Goal: Transaction & Acquisition: Book appointment/travel/reservation

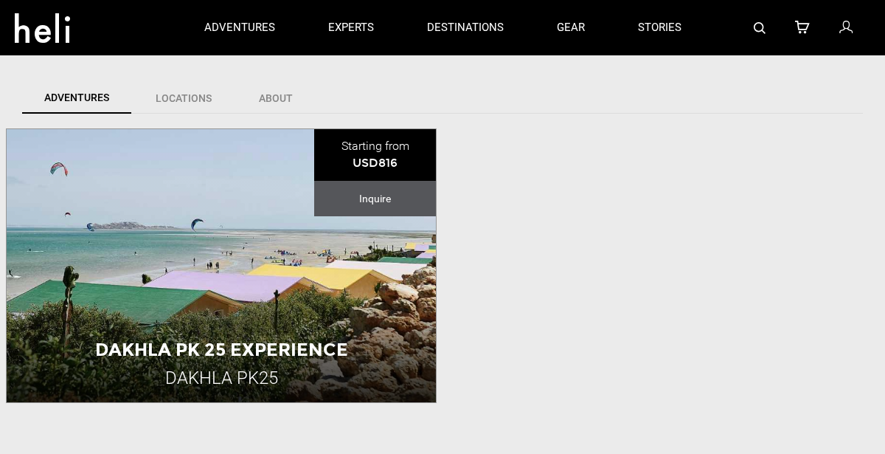
scroll to position [341, 0]
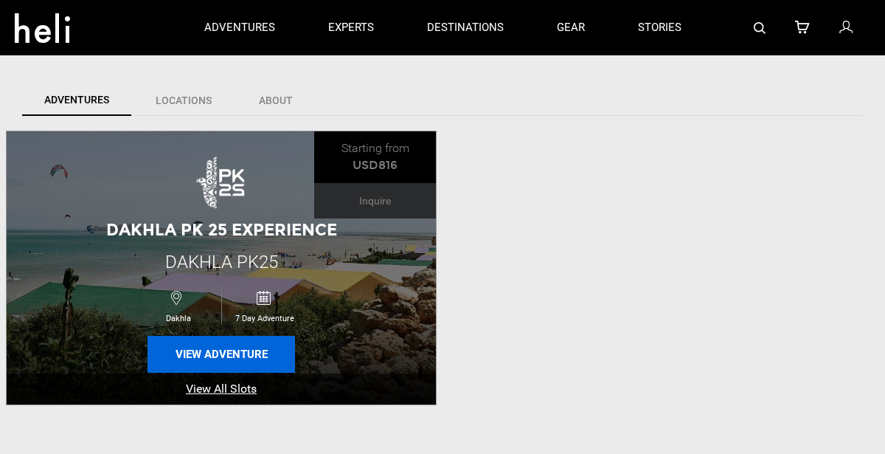
click at [206, 352] on button "View Adventure" at bounding box center [222, 354] width 148 height 37
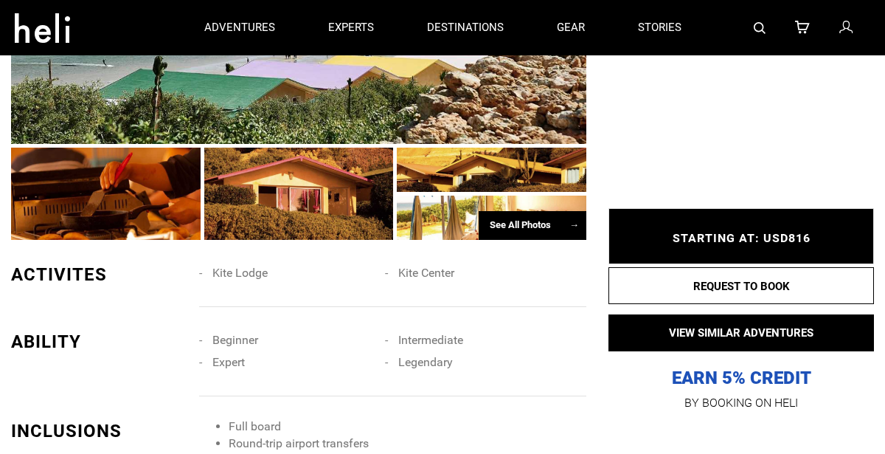
scroll to position [1144, 0]
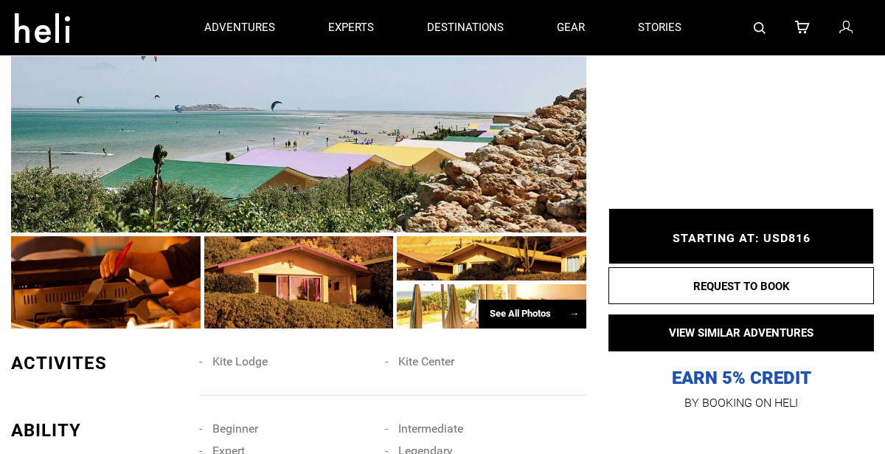
click at [535, 300] on div "See All Photos →" at bounding box center [533, 314] width 108 height 29
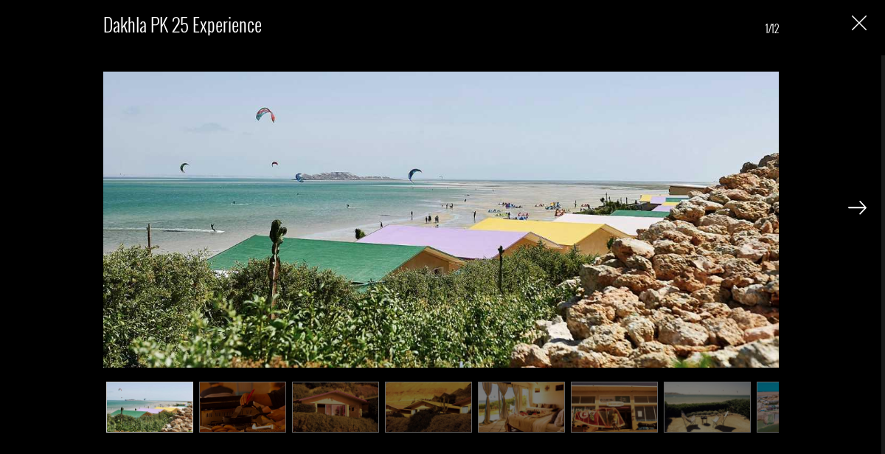
click at [854, 202] on img at bounding box center [858, 207] width 18 height 13
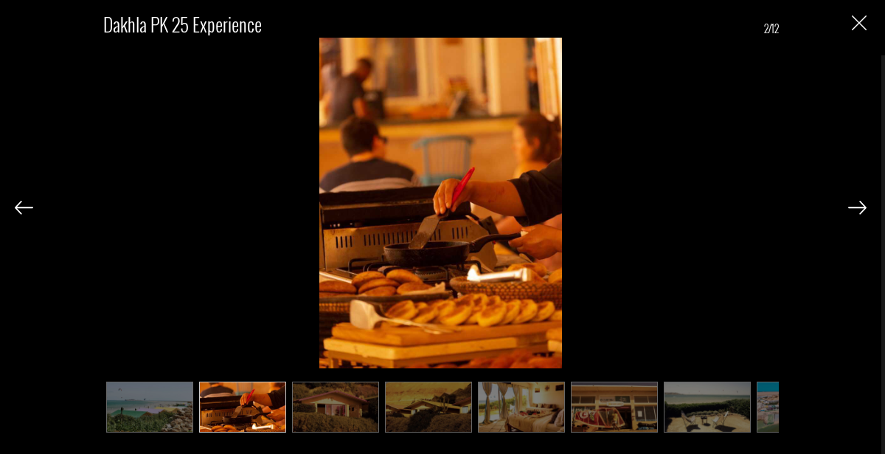
click at [854, 202] on img at bounding box center [858, 207] width 18 height 13
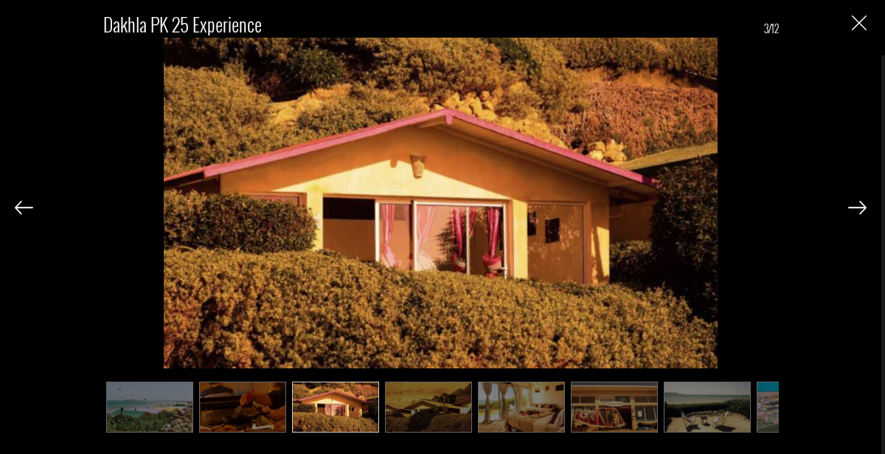
click at [854, 202] on img at bounding box center [858, 207] width 18 height 13
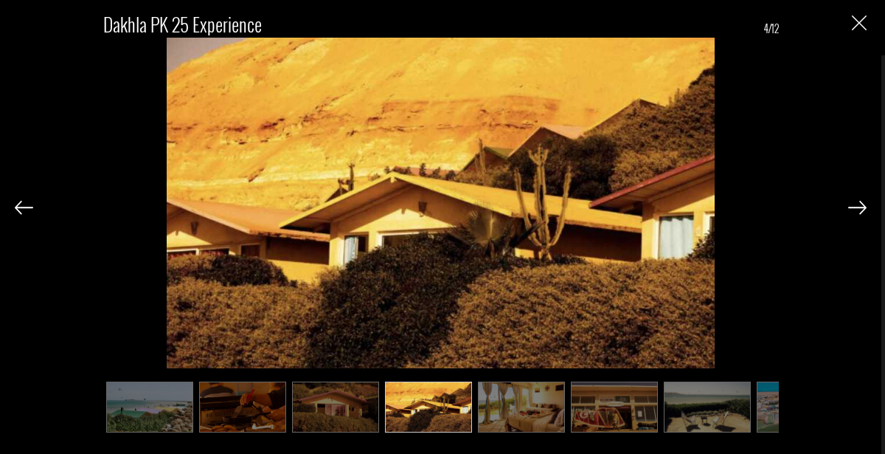
click at [854, 202] on img at bounding box center [858, 207] width 18 height 13
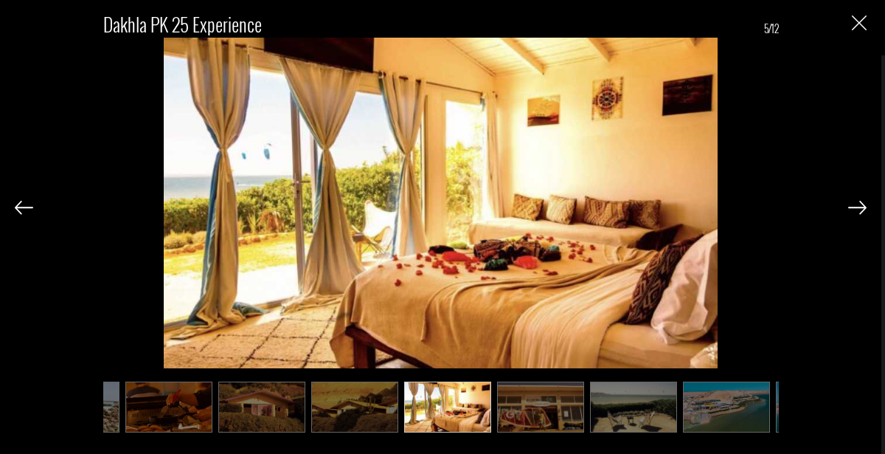
click at [854, 202] on img at bounding box center [858, 207] width 18 height 13
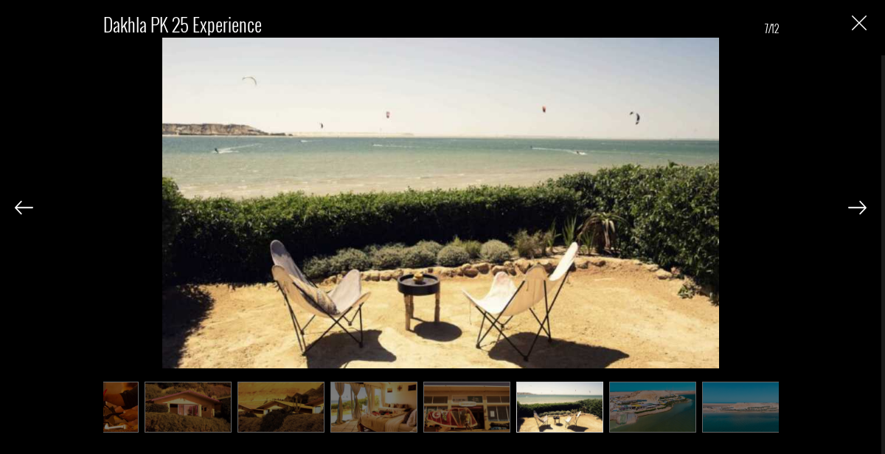
click at [854, 202] on img at bounding box center [858, 207] width 18 height 13
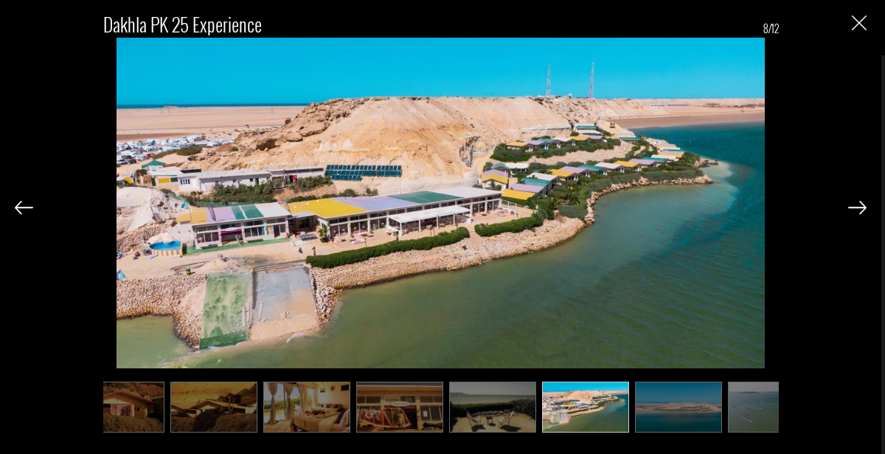
scroll to position [0, 221]
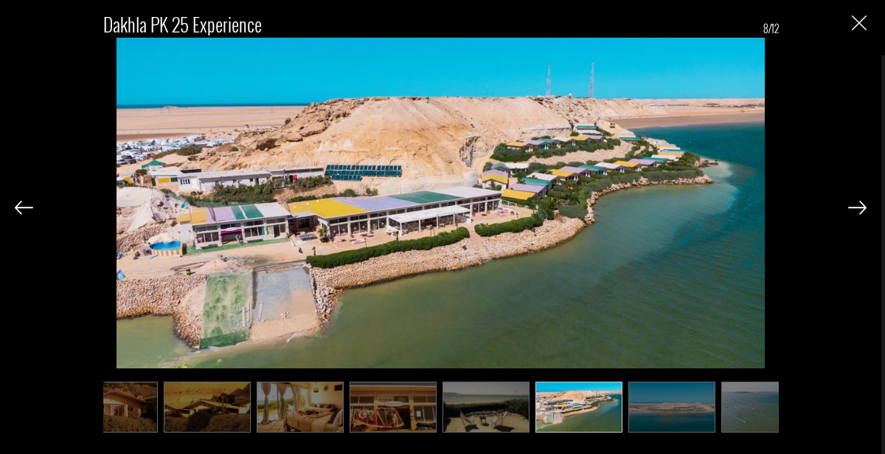
click at [376, 386] on img at bounding box center [393, 406] width 87 height 51
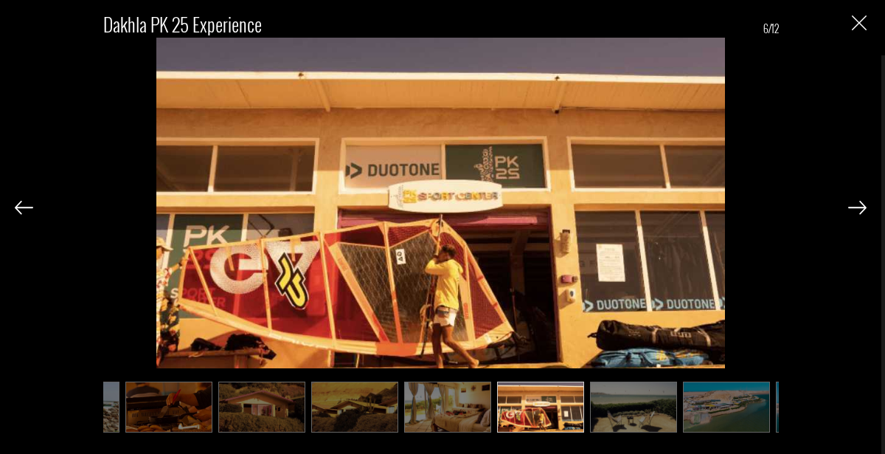
click at [283, 398] on img at bounding box center [261, 406] width 87 height 51
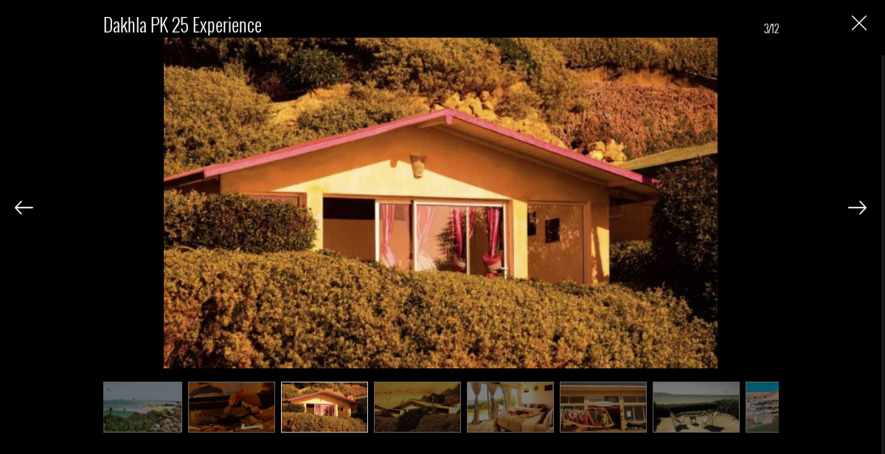
scroll to position [0, 0]
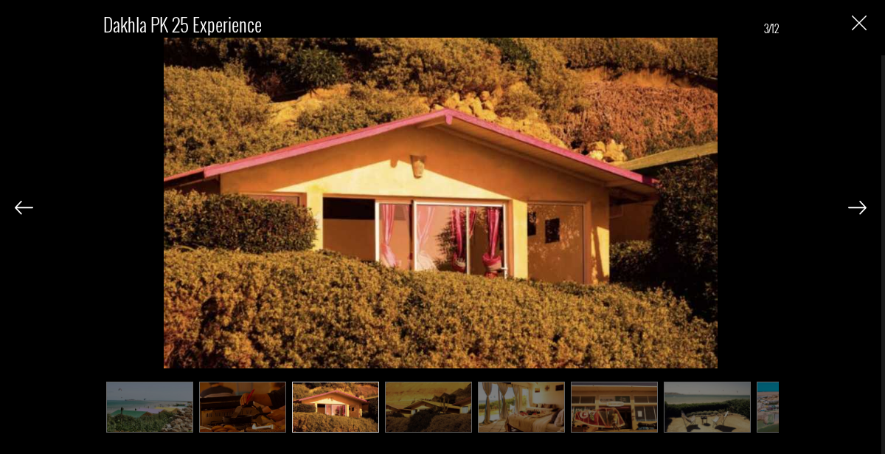
click at [850, 197] on div at bounding box center [858, 206] width 18 height 25
click at [877, 213] on div "Dakhla PK 25 Experience 3/12" at bounding box center [441, 227] width 882 height 454
click at [860, 204] on img at bounding box center [858, 207] width 18 height 13
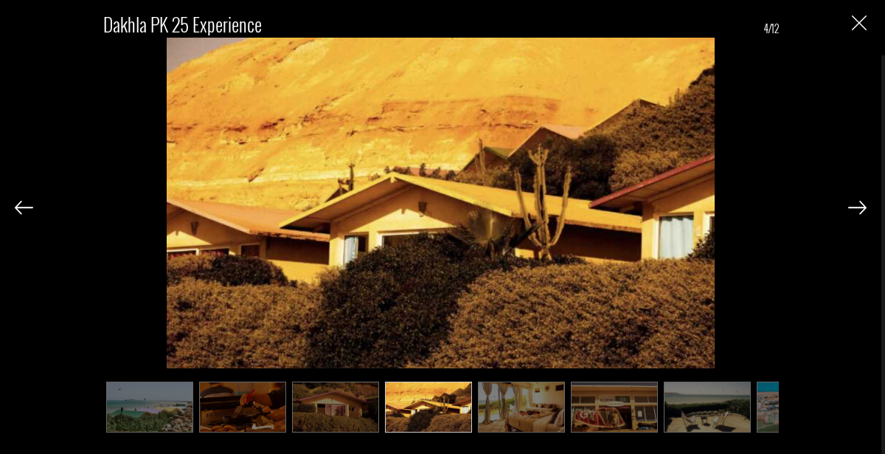
click at [860, 204] on img at bounding box center [858, 207] width 18 height 13
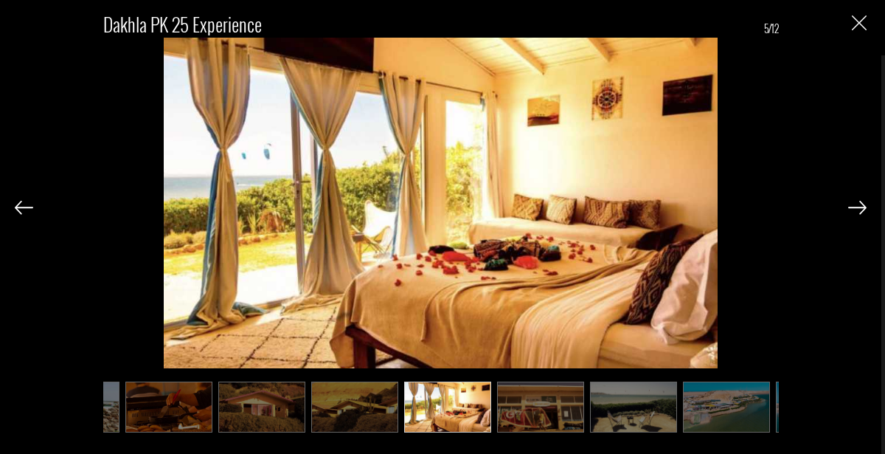
click at [860, 204] on img at bounding box center [858, 207] width 18 height 13
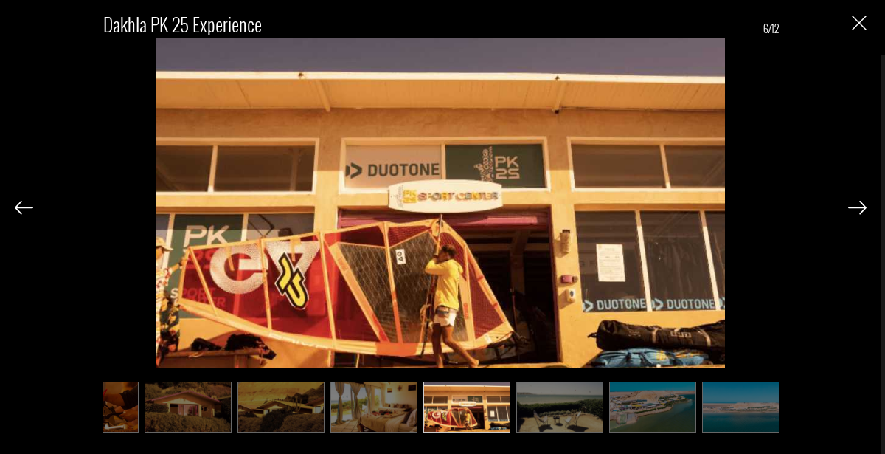
click at [860, 204] on img at bounding box center [858, 207] width 18 height 13
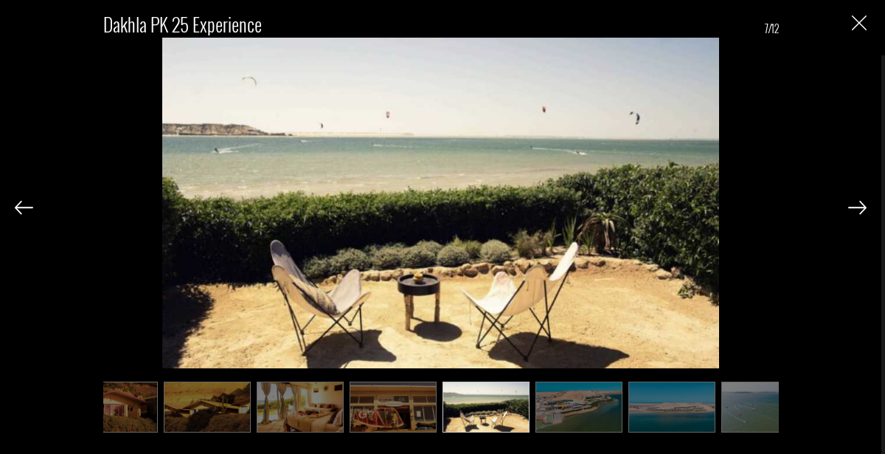
click at [860, 204] on img at bounding box center [858, 207] width 18 height 13
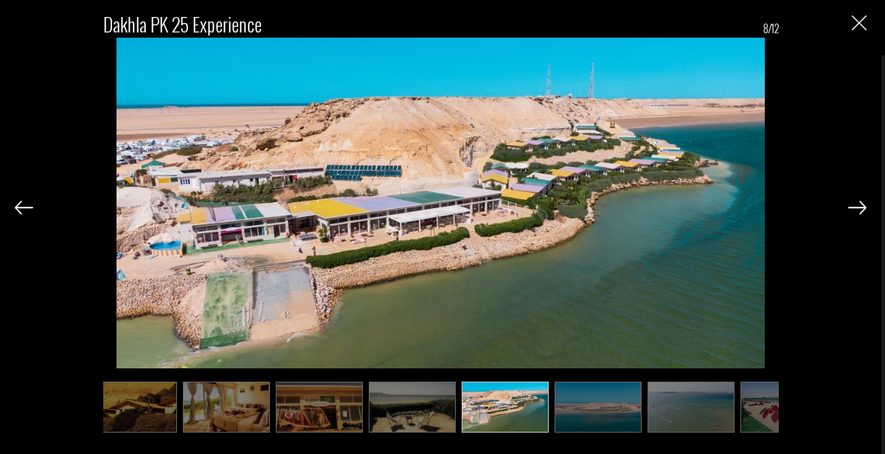
click at [860, 204] on img at bounding box center [858, 207] width 18 height 13
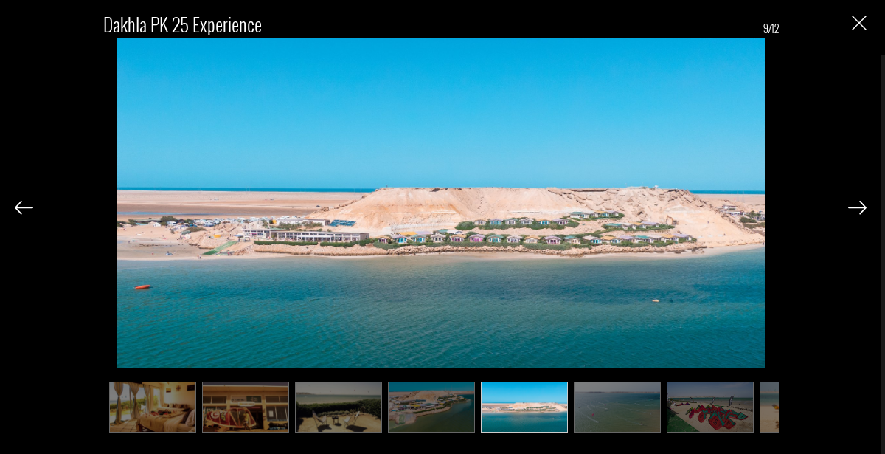
click at [860, 204] on img at bounding box center [858, 207] width 18 height 13
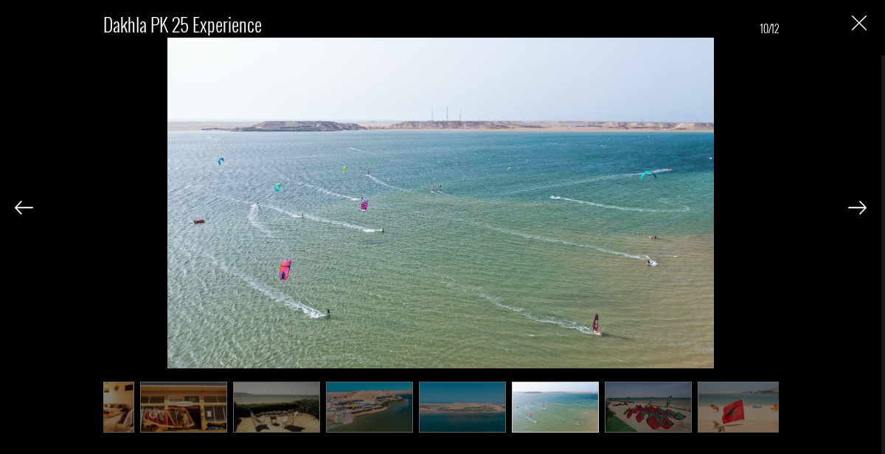
scroll to position [0, 439]
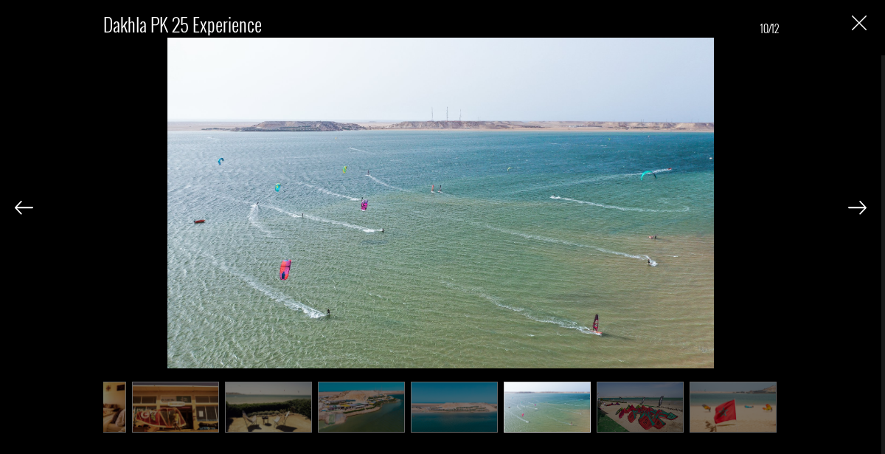
click at [30, 204] on img at bounding box center [24, 207] width 18 height 13
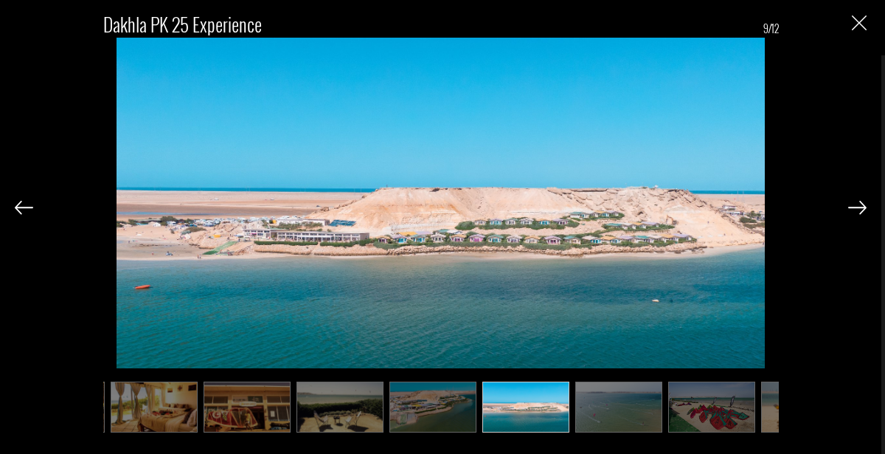
scroll to position [0, 365]
click at [849, 204] on img at bounding box center [858, 207] width 18 height 13
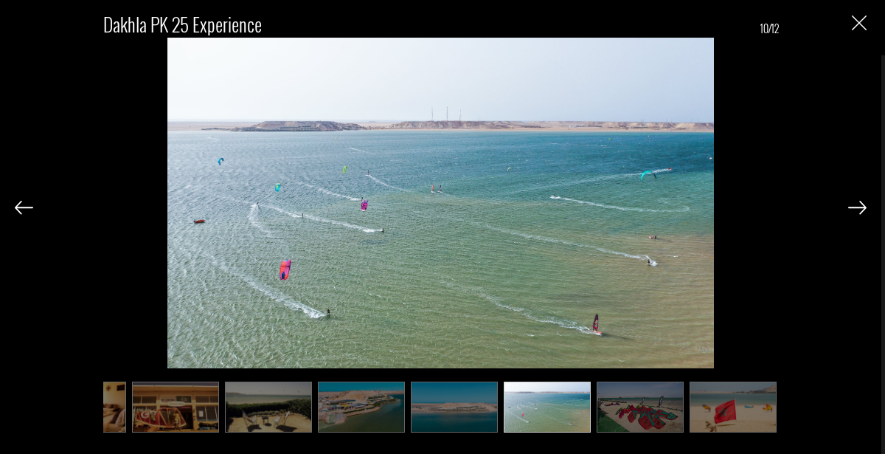
click at [849, 204] on img at bounding box center [858, 207] width 18 height 13
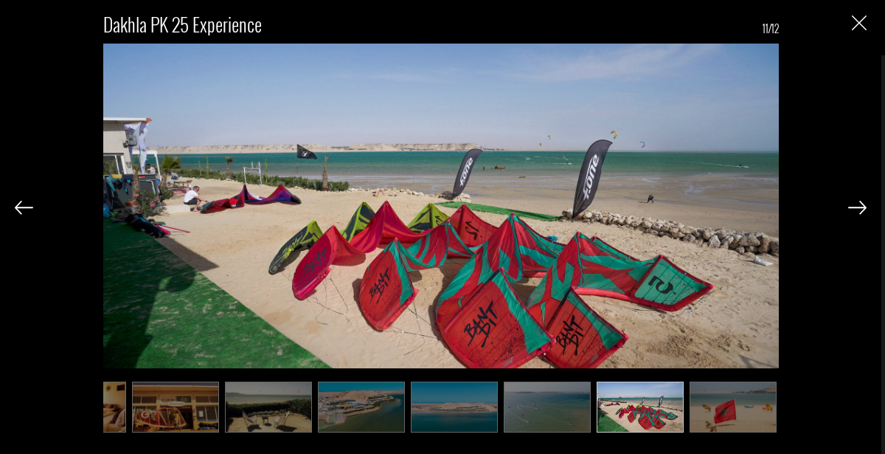
click at [849, 204] on img at bounding box center [858, 207] width 18 height 13
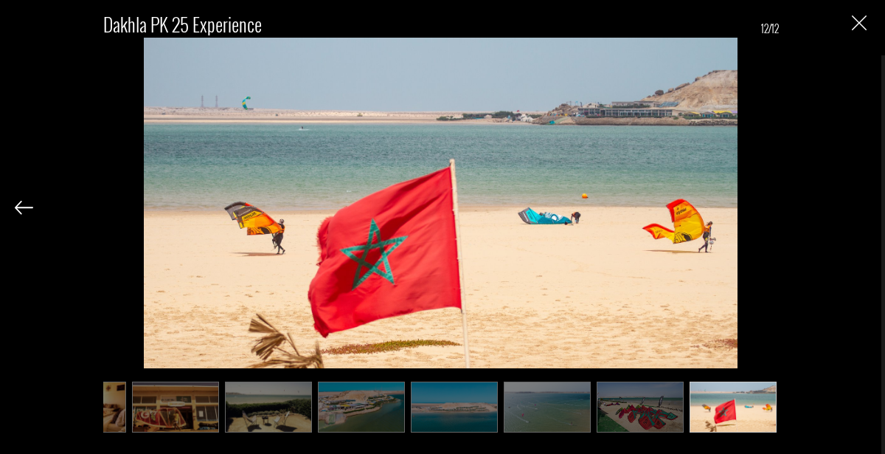
click at [849, 204] on div "Dakhla PK 25 Experience 12/12" at bounding box center [441, 215] width 852 height 431
click at [857, 21] on img "Close" at bounding box center [859, 22] width 15 height 15
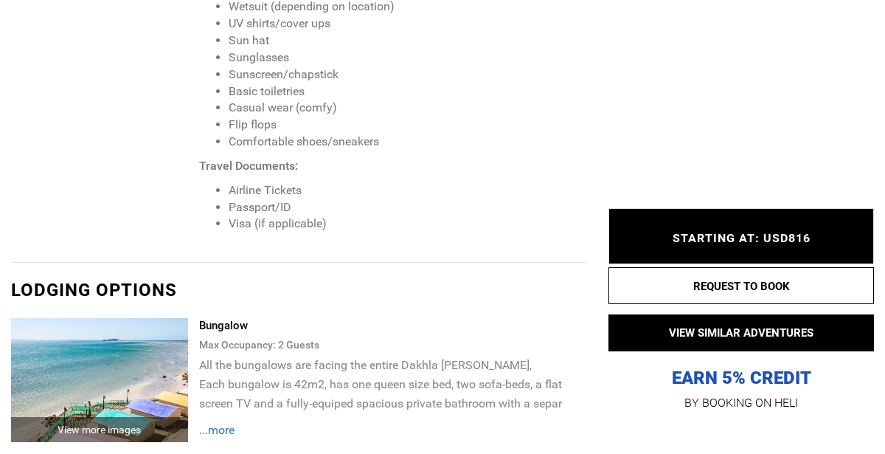
scroll to position [2409, 0]
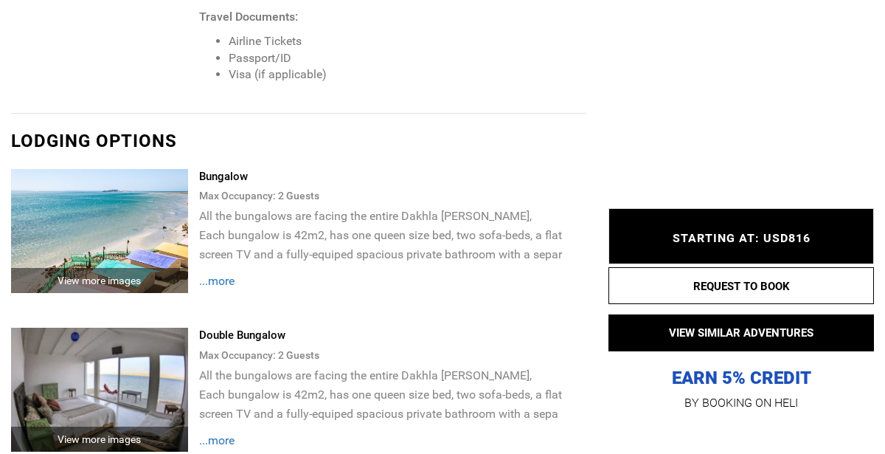
click at [227, 274] on span "...more" at bounding box center [216, 281] width 35 height 14
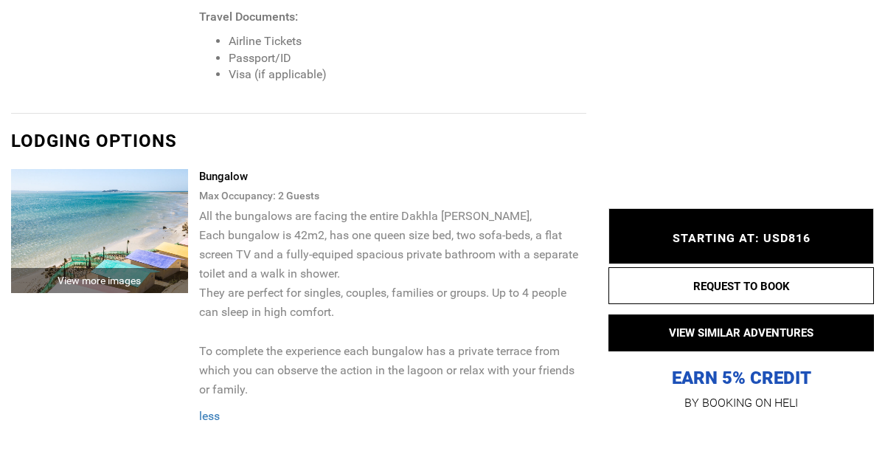
click at [102, 169] on img at bounding box center [99, 231] width 177 height 124
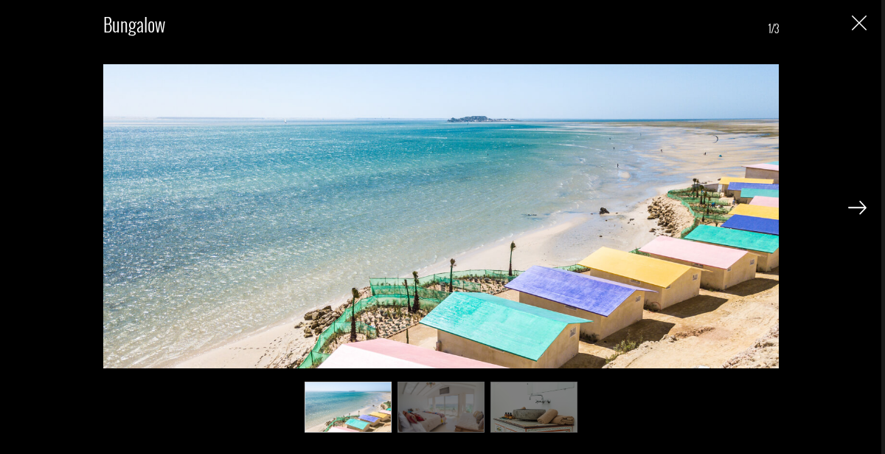
scroll to position [0, 0]
click at [856, 201] on img at bounding box center [858, 207] width 18 height 13
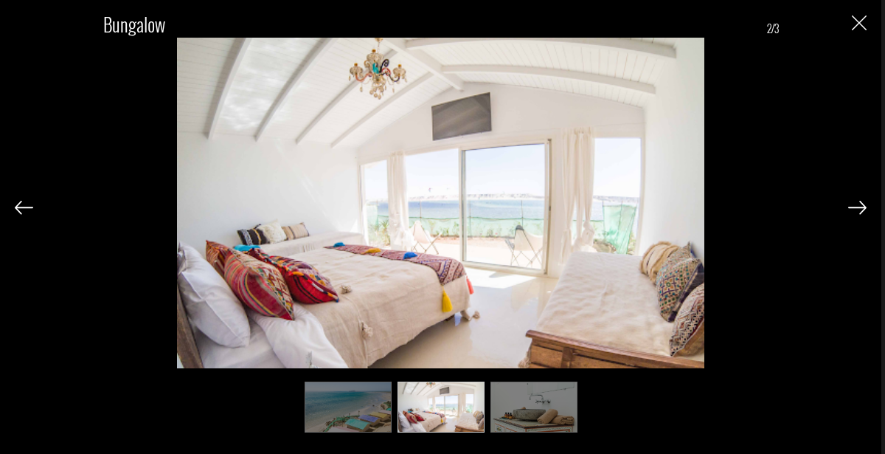
click at [856, 201] on img at bounding box center [858, 207] width 18 height 13
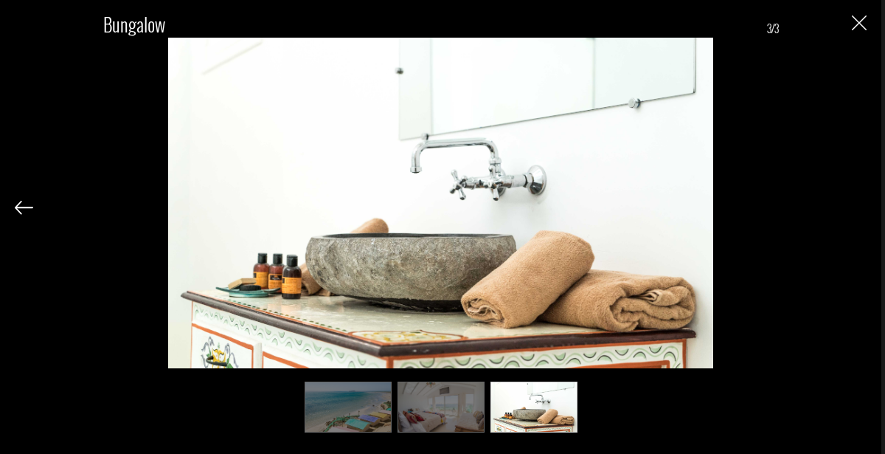
click at [856, 200] on div "Bungalow 3/3" at bounding box center [441, 215] width 852 height 431
click at [851, 20] on div "Bungalow 3/3" at bounding box center [441, 215] width 852 height 431
click at [854, 21] on img "Close" at bounding box center [859, 22] width 15 height 15
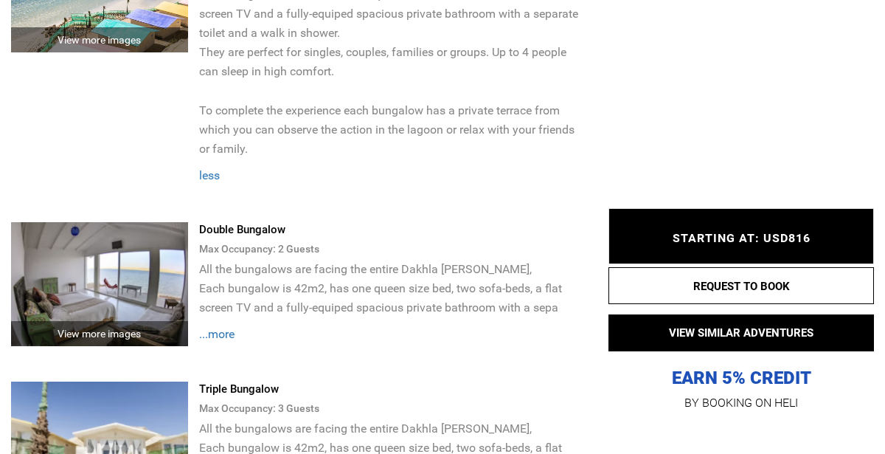
scroll to position [2650, 0]
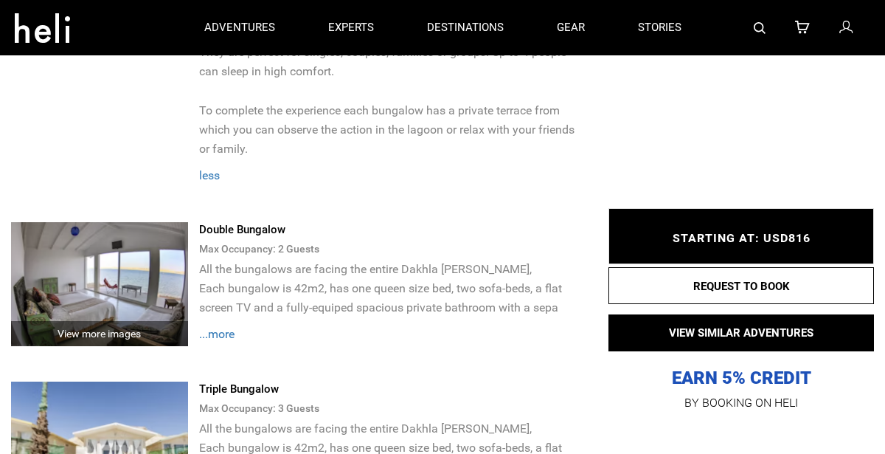
click at [105, 222] on img at bounding box center [99, 284] width 177 height 124
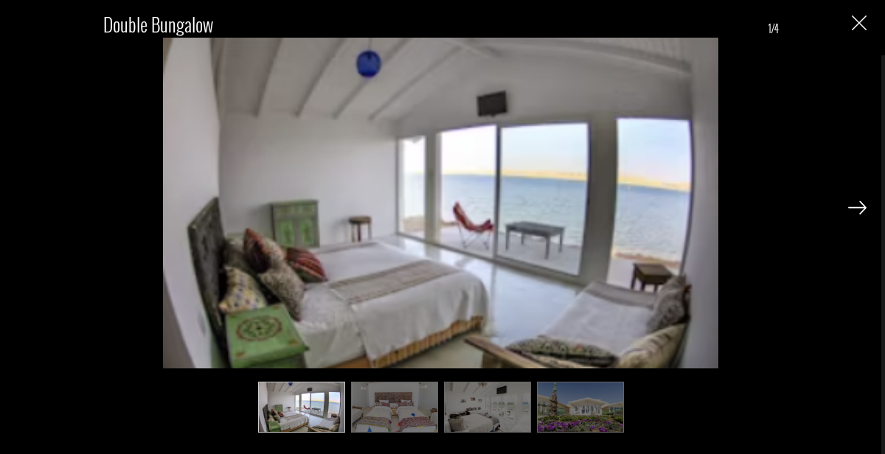
click at [857, 196] on div at bounding box center [858, 206] width 18 height 25
click at [856, 209] on img at bounding box center [858, 207] width 18 height 13
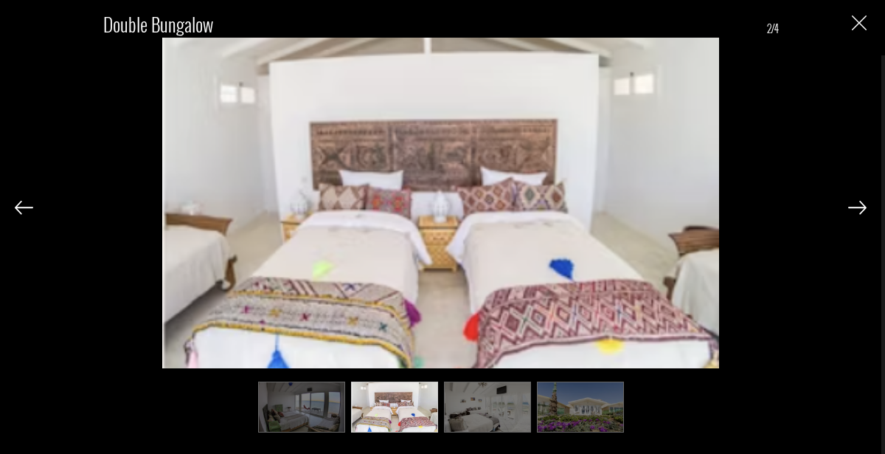
click at [856, 209] on img at bounding box center [858, 207] width 18 height 13
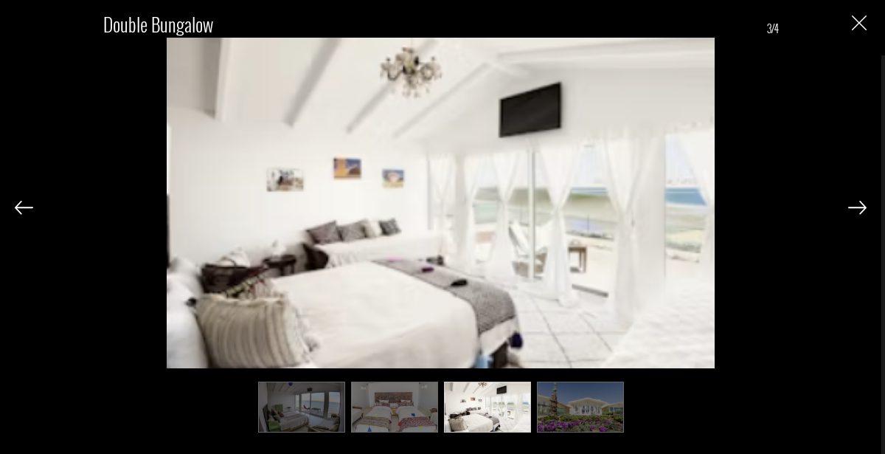
click at [856, 209] on img at bounding box center [858, 207] width 18 height 13
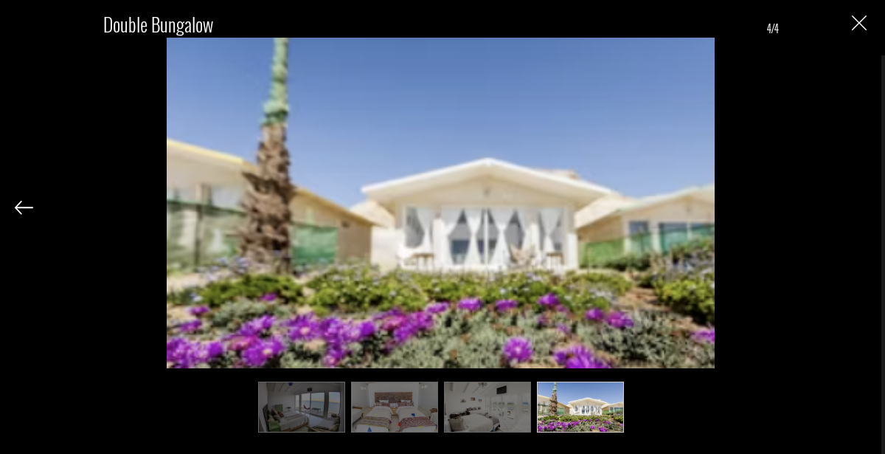
click at [856, 209] on div "Double Bungalow 4/4" at bounding box center [441, 215] width 852 height 431
click at [858, 27] on img "Close" at bounding box center [859, 22] width 15 height 15
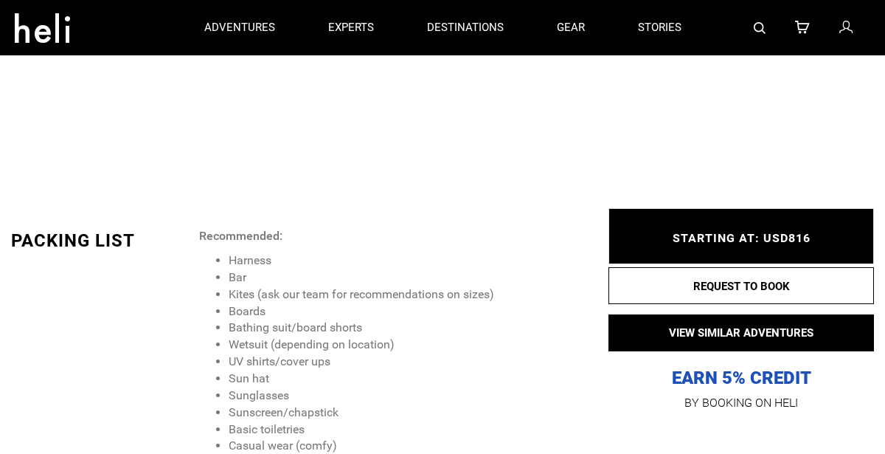
scroll to position [0, 0]
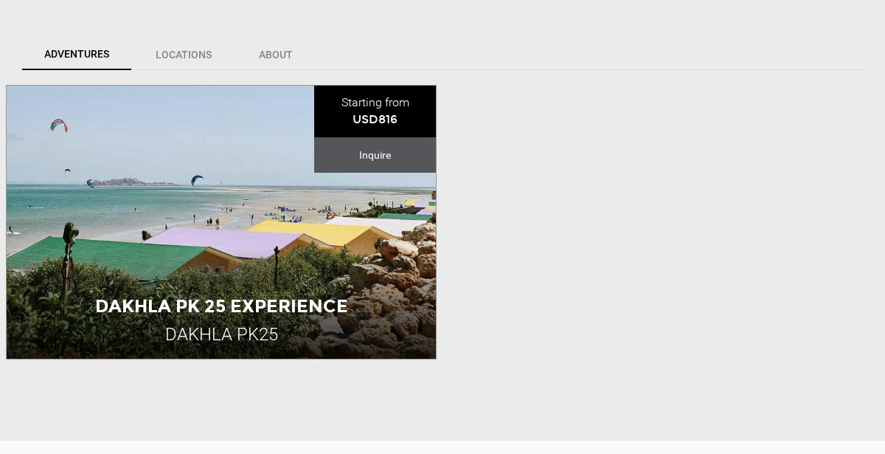
scroll to position [390, 0]
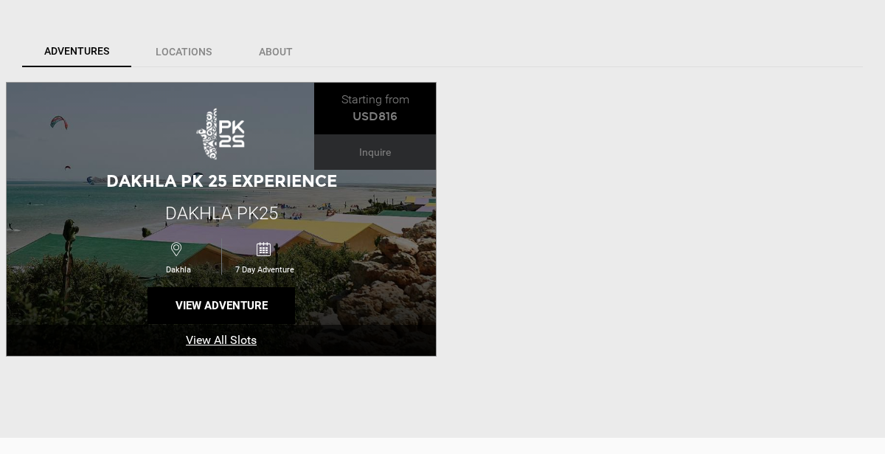
click at [233, 337] on link "View All Slots" at bounding box center [221, 341] width 429 height 32
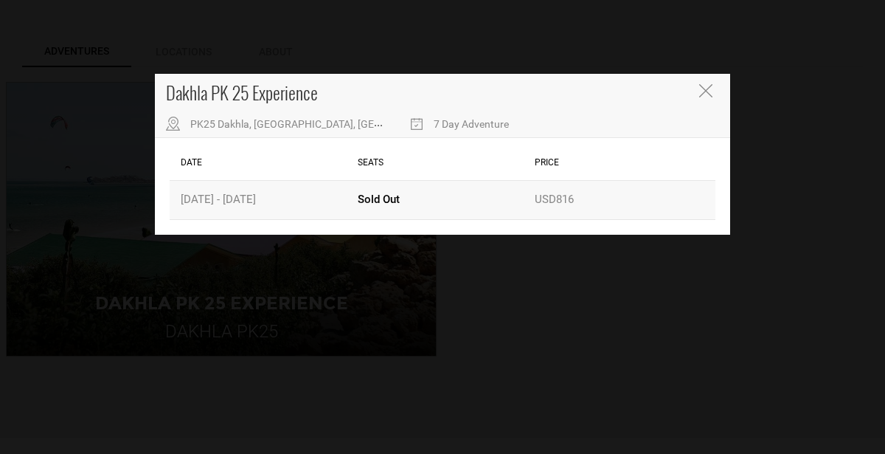
scroll to position [390, 0]
click at [486, 346] on div "Dakhla PK 25 Experience [STREET_ADDRESS] Day Adventure Date Seats Price All Slo…" at bounding box center [442, 227] width 885 height 454
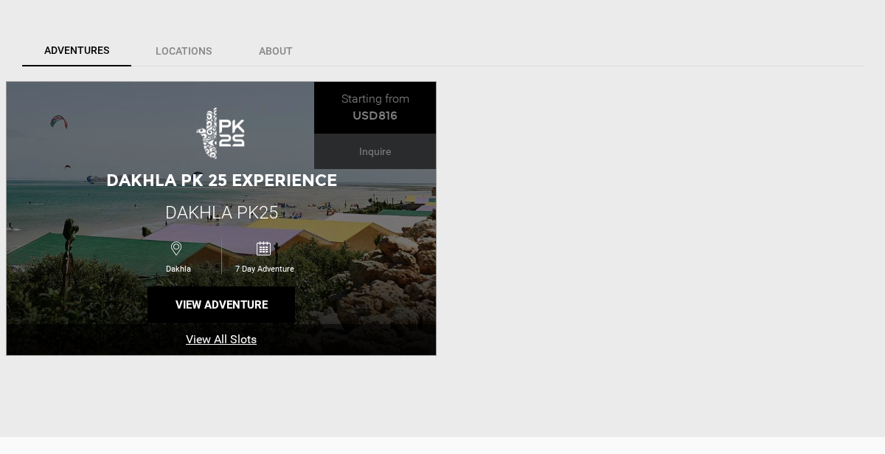
click at [232, 342] on link "View All Slots" at bounding box center [221, 340] width 429 height 32
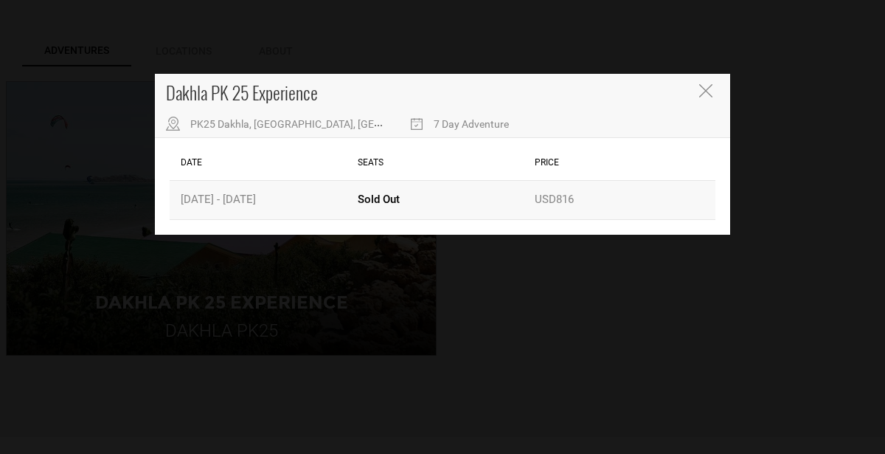
click at [567, 201] on div "Price USD816" at bounding box center [619, 200] width 177 height 38
click at [491, 364] on div "Dakhla PK 25 Experience [STREET_ADDRESS] Day Adventure Date Seats Price All Slo…" at bounding box center [442, 227] width 885 height 454
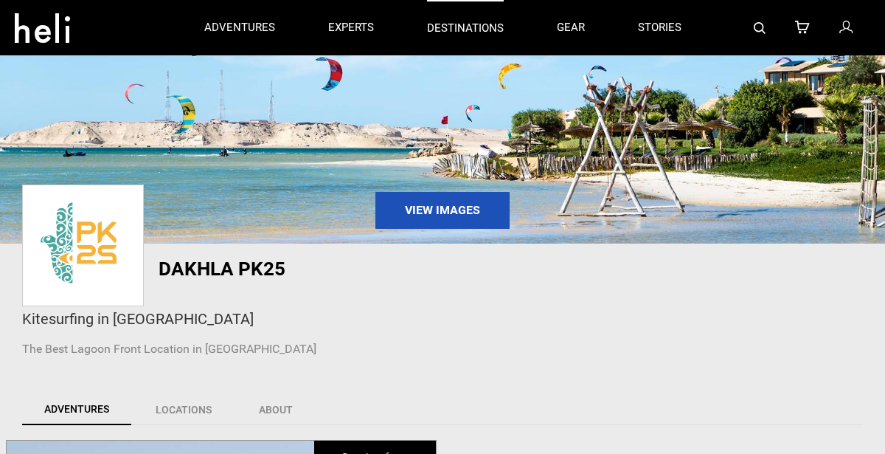
scroll to position [40, 0]
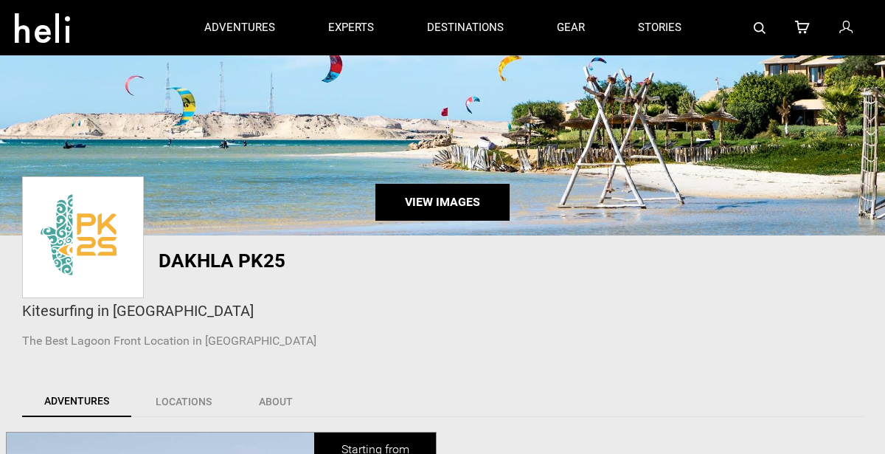
click at [418, 204] on link "View Images" at bounding box center [443, 202] width 134 height 37
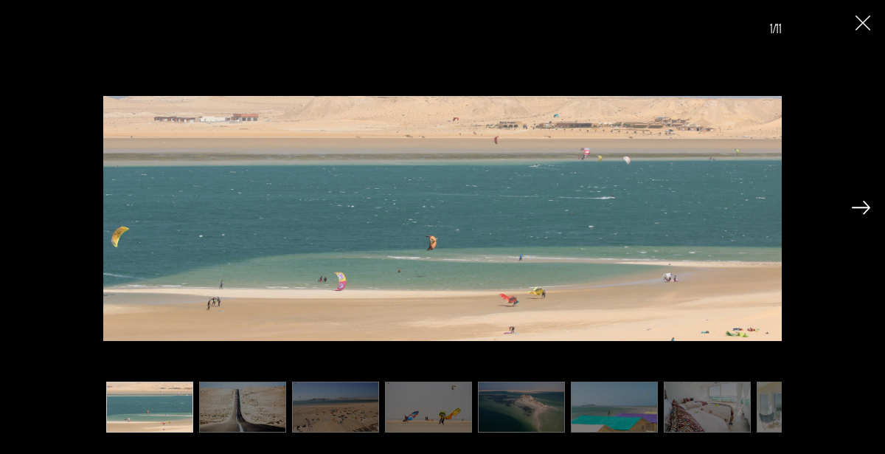
click at [851, 223] on div "1/11" at bounding box center [443, 215] width 856 height 431
click at [861, 210] on img at bounding box center [861, 207] width 18 height 13
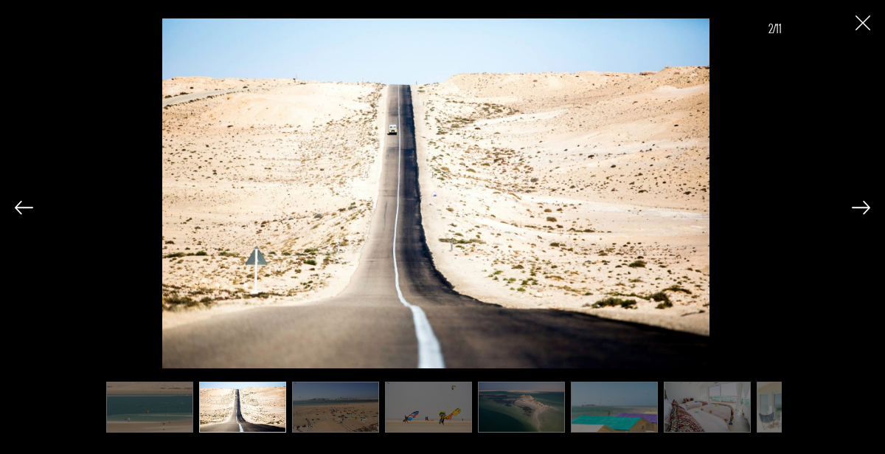
click at [861, 208] on img at bounding box center [861, 207] width 18 height 13
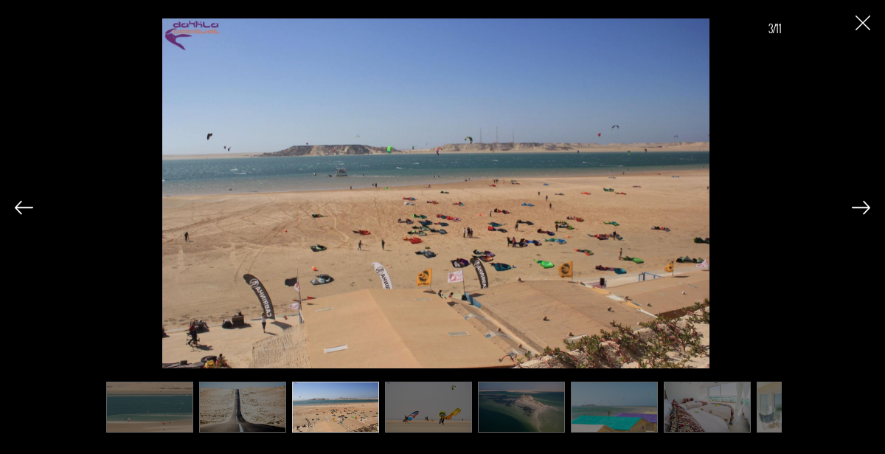
click at [864, 213] on img at bounding box center [861, 207] width 18 height 13
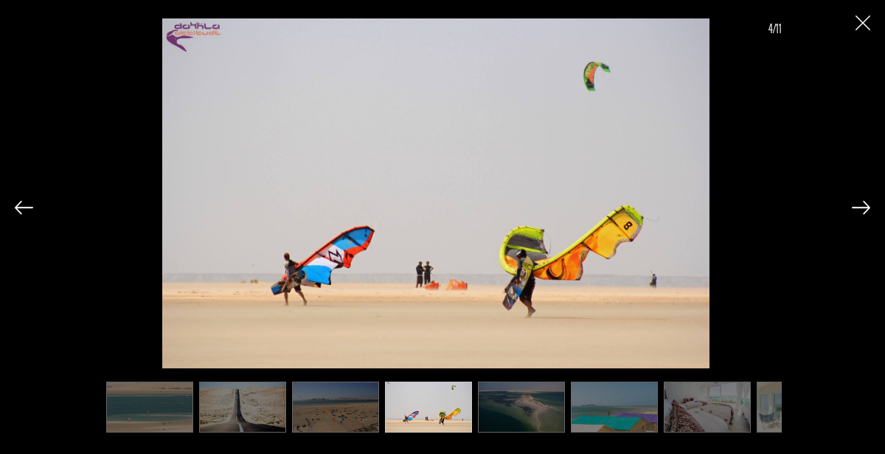
click at [864, 210] on img at bounding box center [861, 207] width 18 height 13
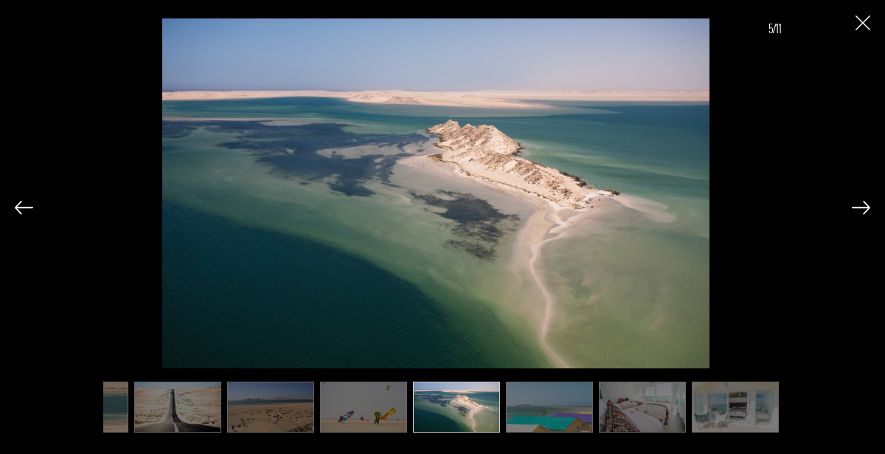
scroll to position [0, 74]
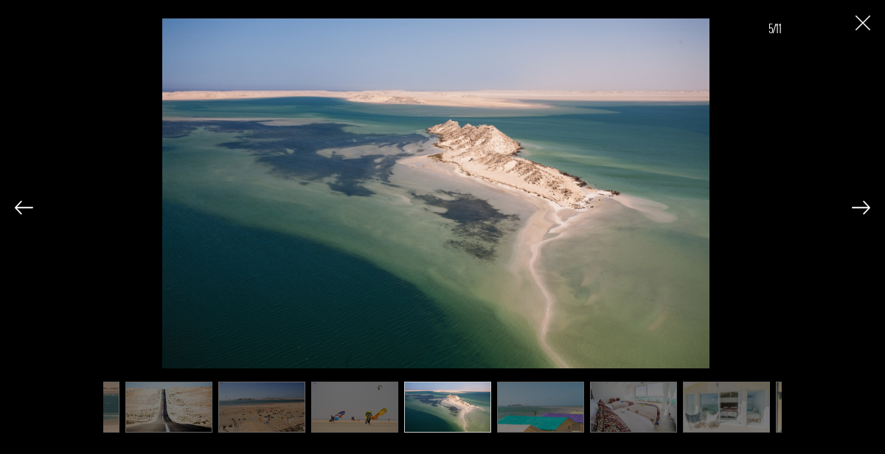
click at [857, 209] on img at bounding box center [861, 207] width 18 height 13
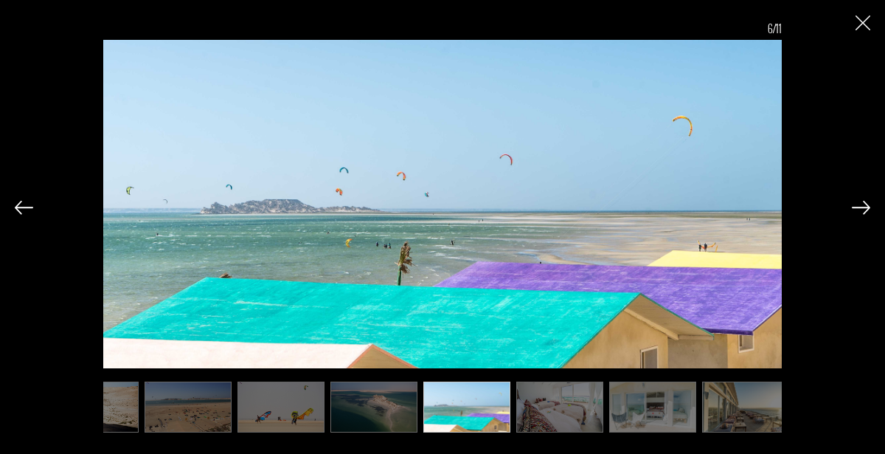
click at [861, 207] on img at bounding box center [861, 207] width 18 height 13
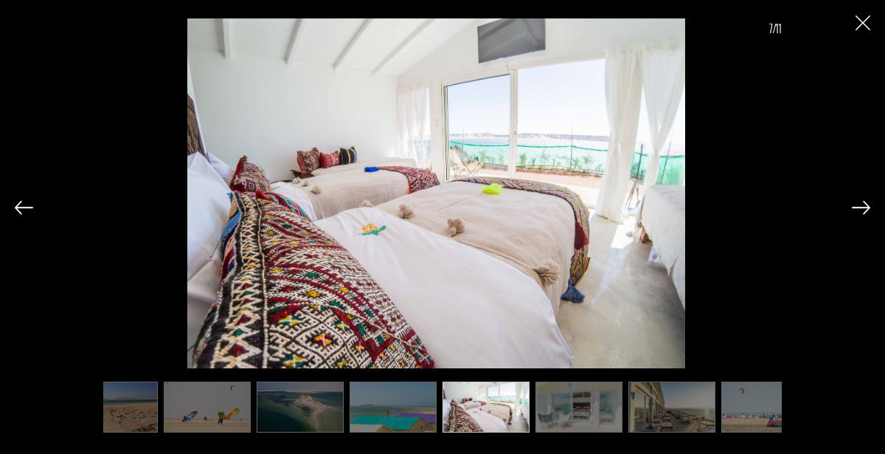
click at [860, 211] on img at bounding box center [861, 207] width 18 height 13
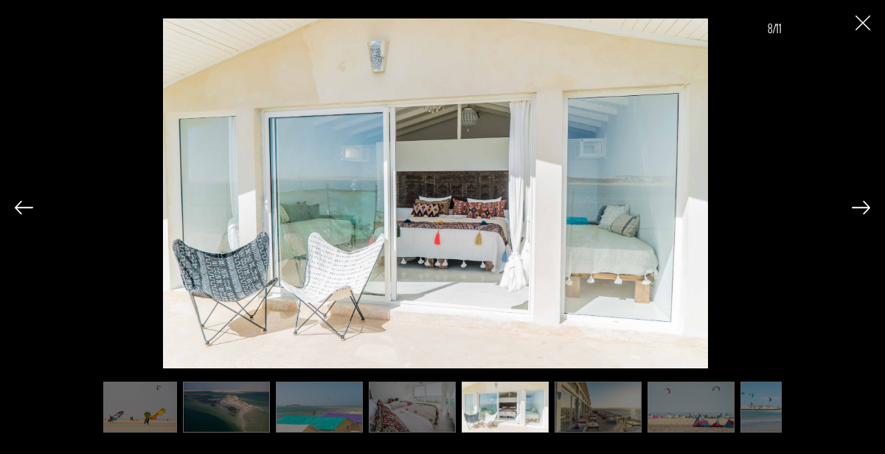
click at [864, 213] on img at bounding box center [861, 207] width 18 height 13
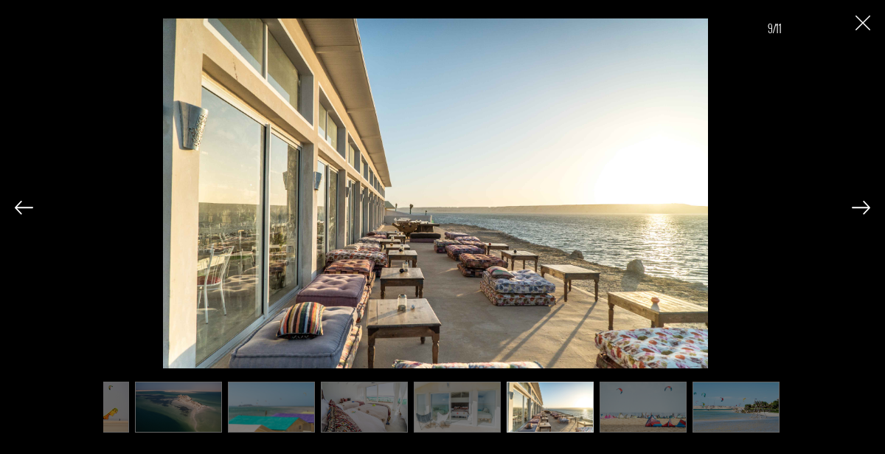
scroll to position [0, 343]
click at [863, 204] on img at bounding box center [861, 207] width 18 height 13
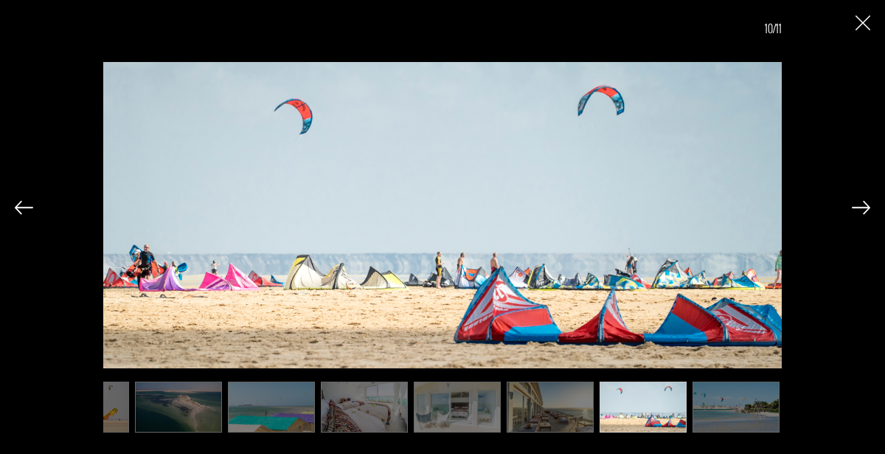
click at [861, 209] on img at bounding box center [861, 207] width 18 height 13
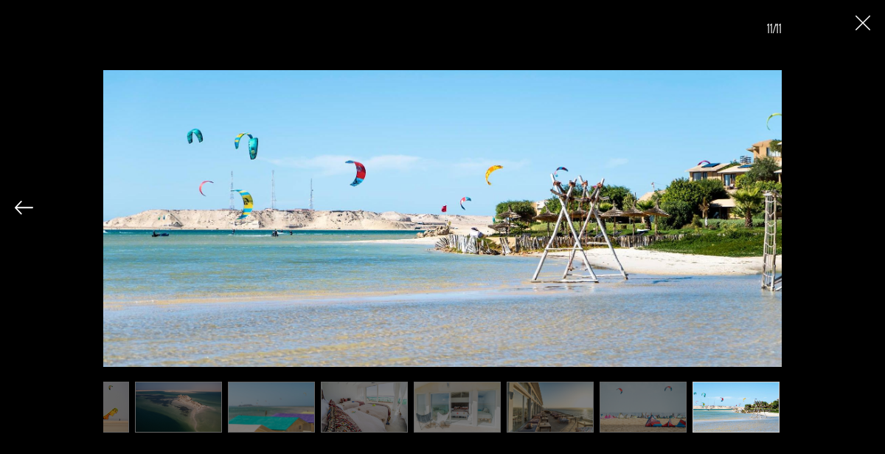
click at [862, 213] on div "11/11" at bounding box center [443, 215] width 856 height 431
click at [866, 23] on img "Close" at bounding box center [863, 22] width 15 height 15
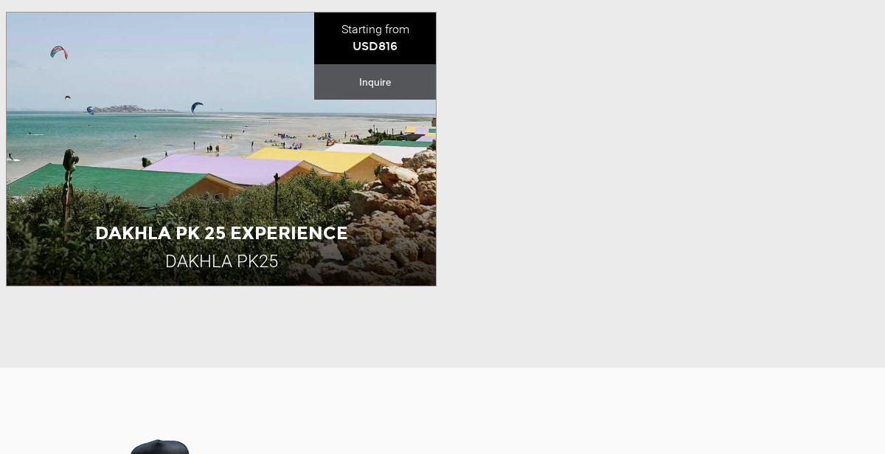
scroll to position [460, 0]
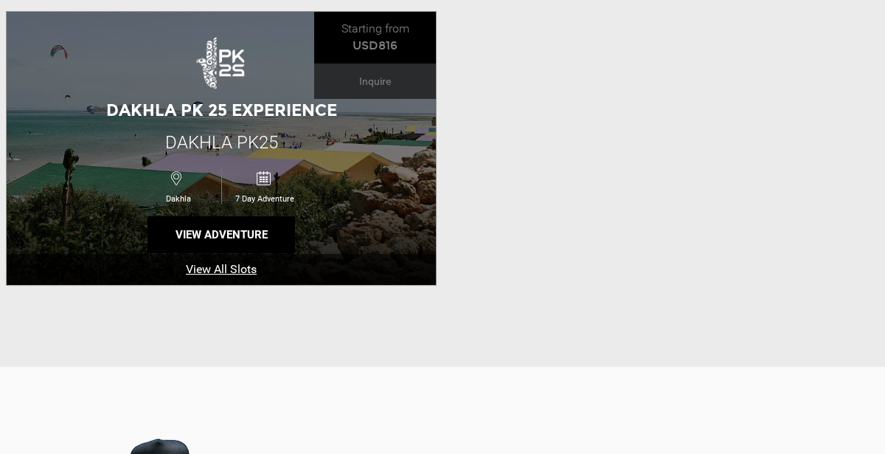
click at [244, 269] on link "View All Slots" at bounding box center [221, 270] width 429 height 32
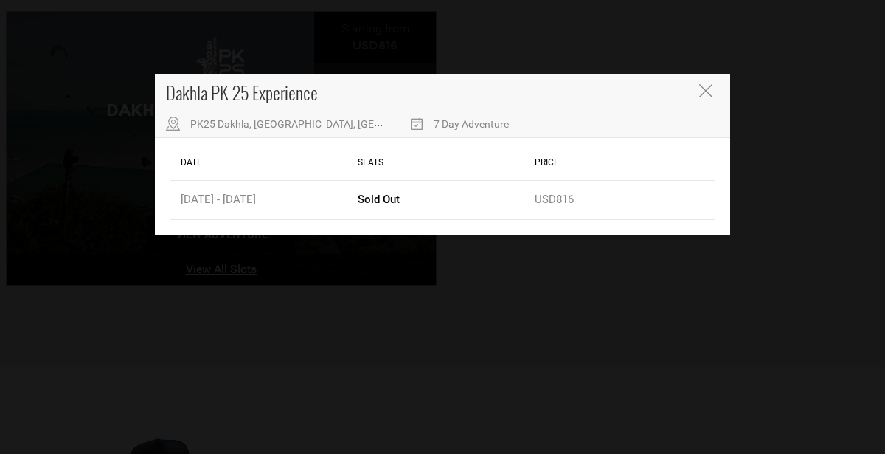
click at [244, 269] on div "Dakhla PK 25 Experience [STREET_ADDRESS] Day Adventure Date Seats Price All Slo…" at bounding box center [442, 227] width 885 height 454
